Goal: Information Seeking & Learning: Learn about a topic

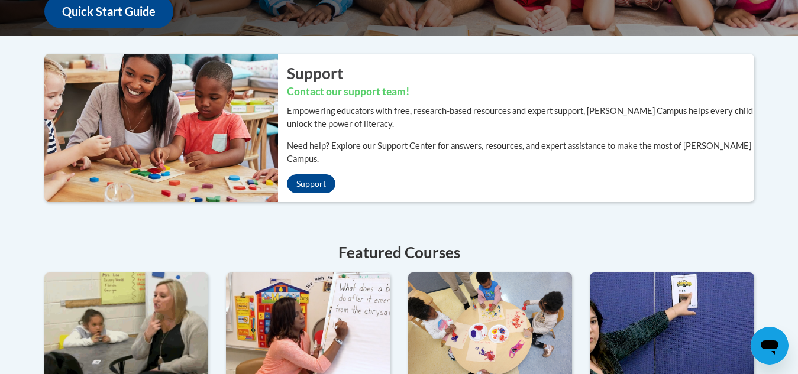
scroll to position [59, 0]
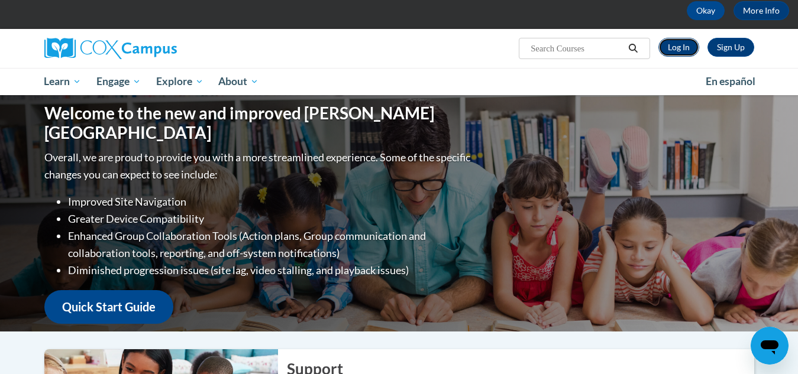
click at [678, 42] on link "Log In" at bounding box center [678, 47] width 41 height 19
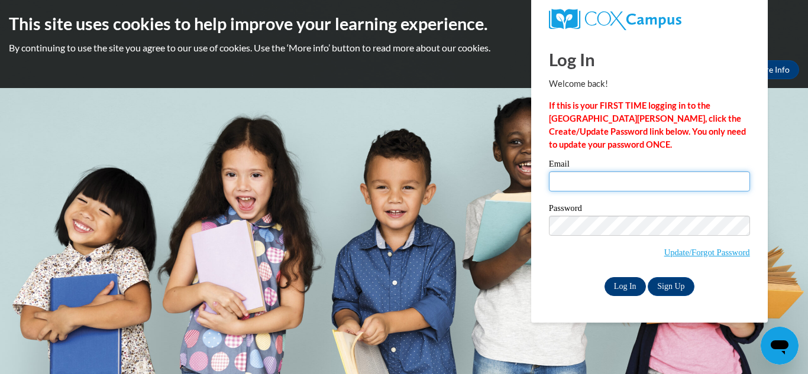
type input "bonessi.bianca@brevardschools.org"
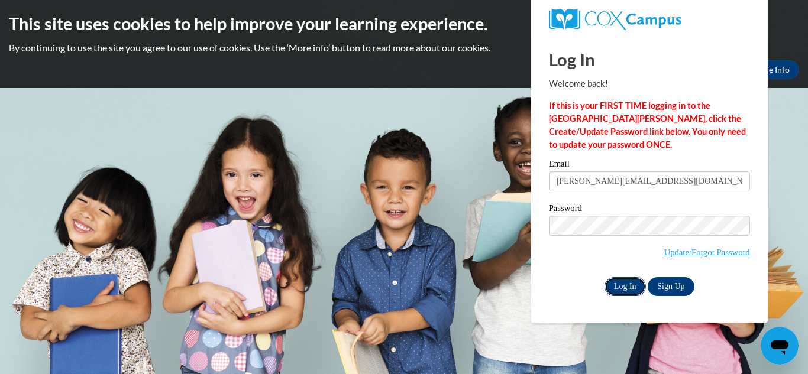
click at [633, 283] on input "Log In" at bounding box center [625, 286] width 41 height 19
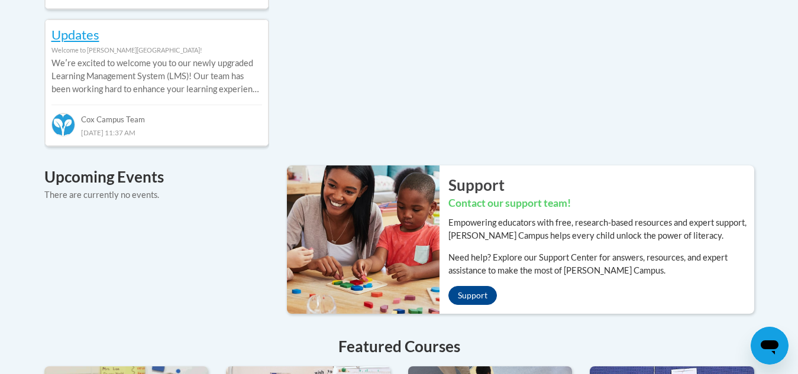
scroll to position [414, 0]
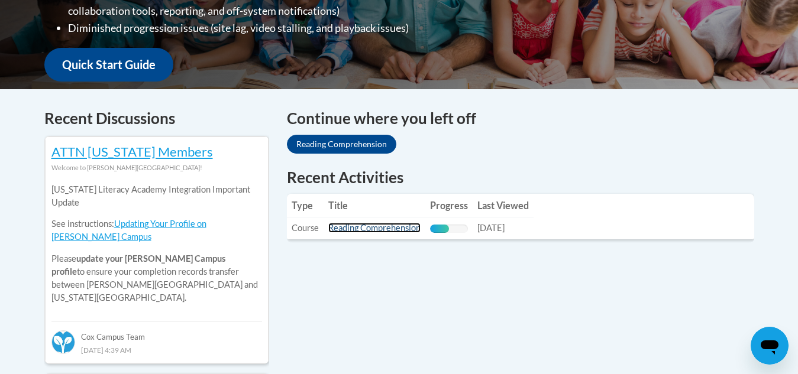
click at [347, 228] on link "Reading Comprehension" at bounding box center [374, 228] width 92 height 10
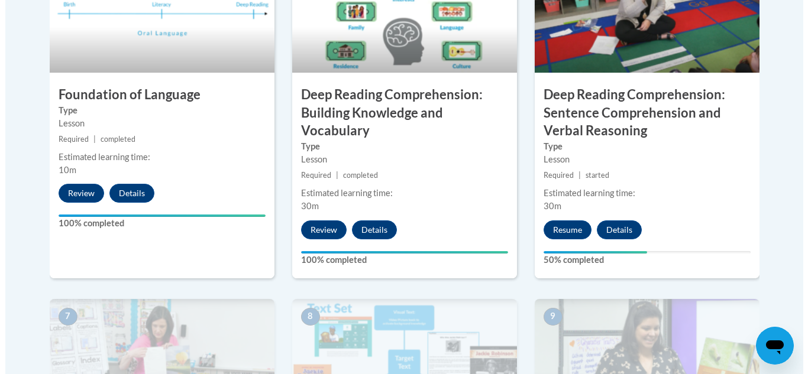
scroll to position [947, 0]
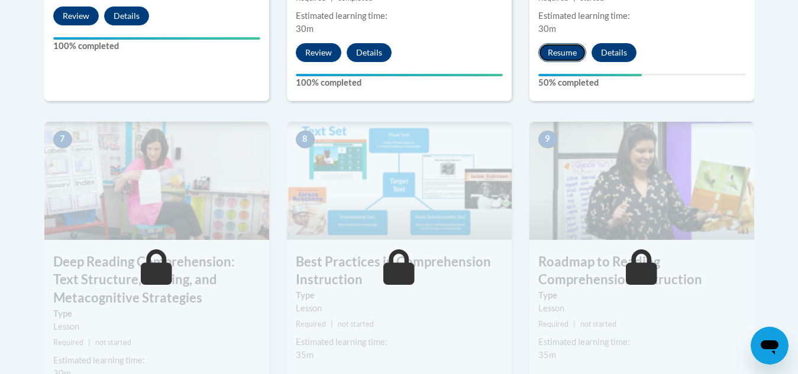
click at [560, 56] on button "Resume" at bounding box center [562, 52] width 48 height 19
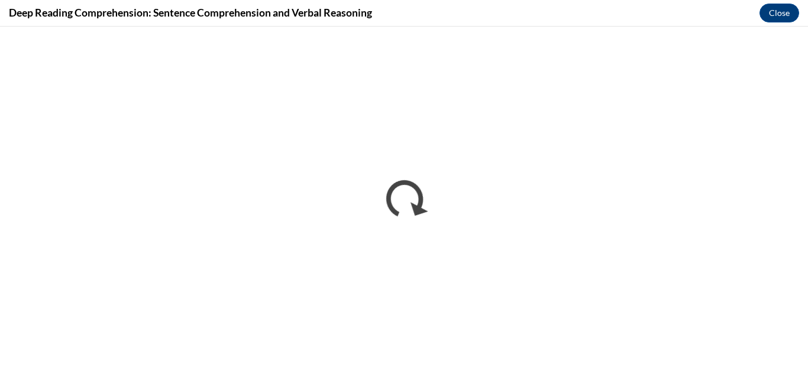
scroll to position [0, 0]
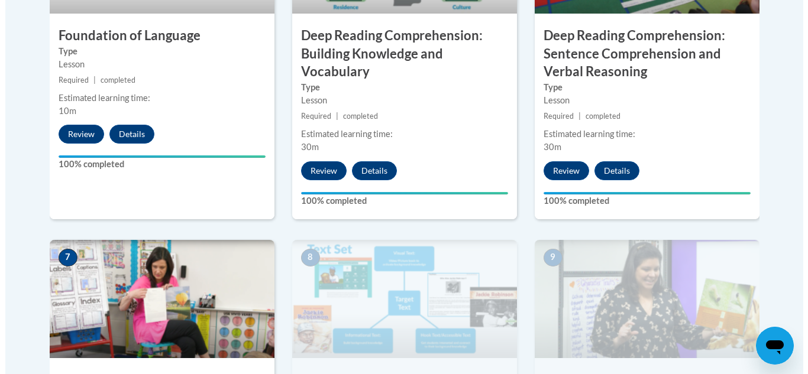
scroll to position [1065, 0]
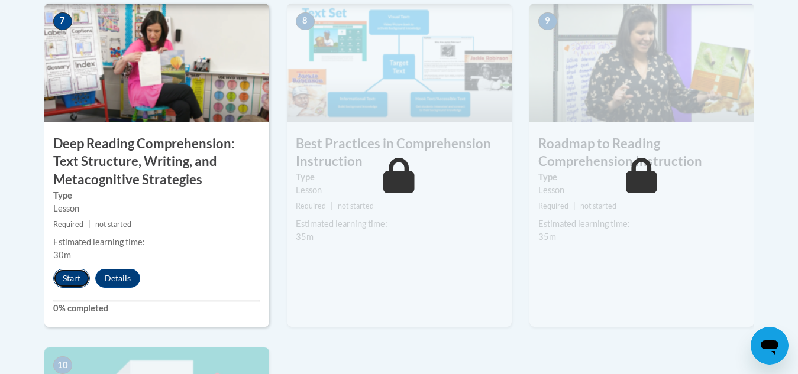
click at [64, 274] on button "Start" at bounding box center [71, 278] width 37 height 19
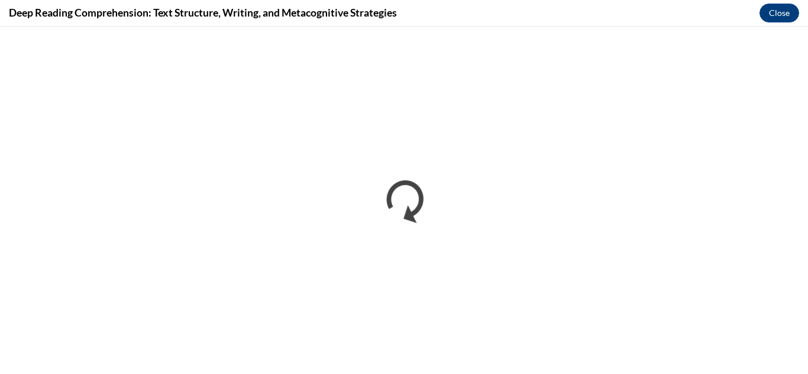
scroll to position [0, 0]
